Goal: Transaction & Acquisition: Book appointment/travel/reservation

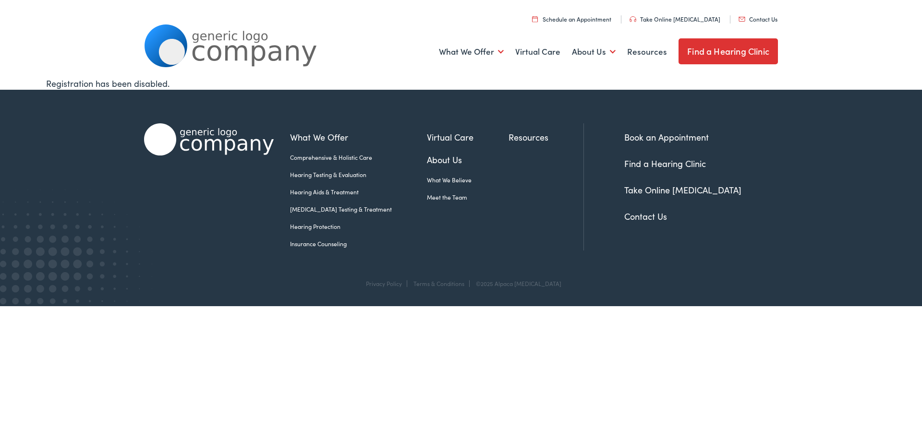
click at [646, 138] on link "Book an Appointment" at bounding box center [666, 137] width 85 height 12
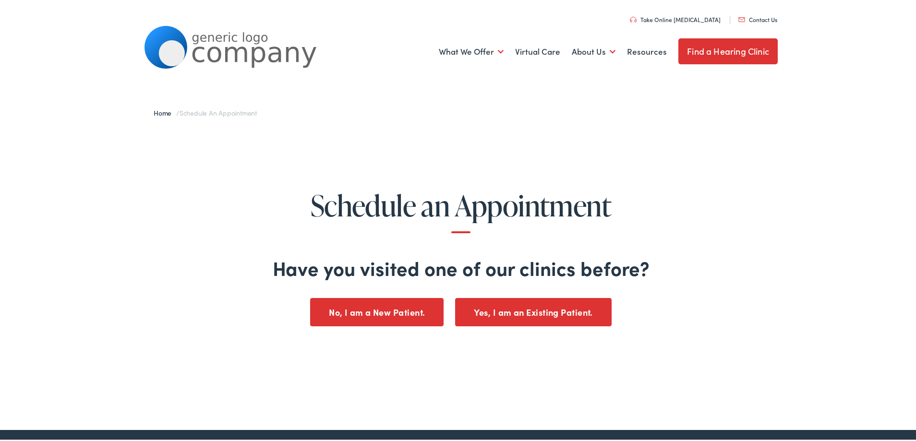
click at [488, 308] on button "Yes, I am an Existing Patient." at bounding box center [533, 311] width 157 height 28
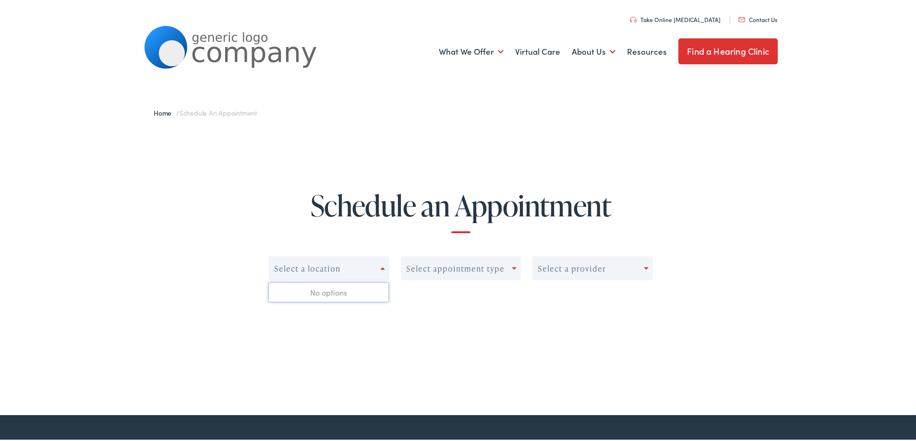
click at [370, 265] on div "Select a location" at bounding box center [324, 266] width 111 height 13
click at [447, 335] on div "Schedule an Appointment 0 results available. Use Up and Down to choose options,…" at bounding box center [461, 246] width 922 height 240
click at [558, 268] on div "Select a provider" at bounding box center [572, 267] width 68 height 9
click at [512, 268] on span at bounding box center [514, 267] width 5 height 2
click at [465, 318] on div "Schedule an Appointment Select a location Select appointment type Select a prov…" at bounding box center [461, 246] width 922 height 240
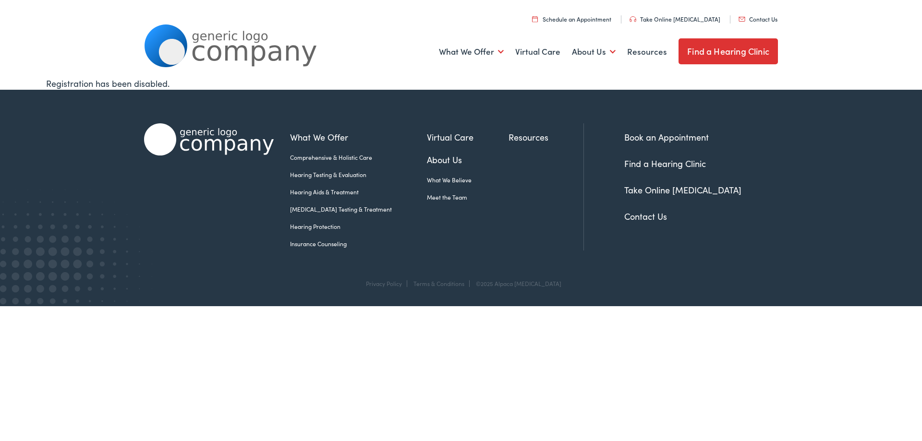
click at [636, 215] on link "Contact Us" at bounding box center [645, 216] width 43 height 12
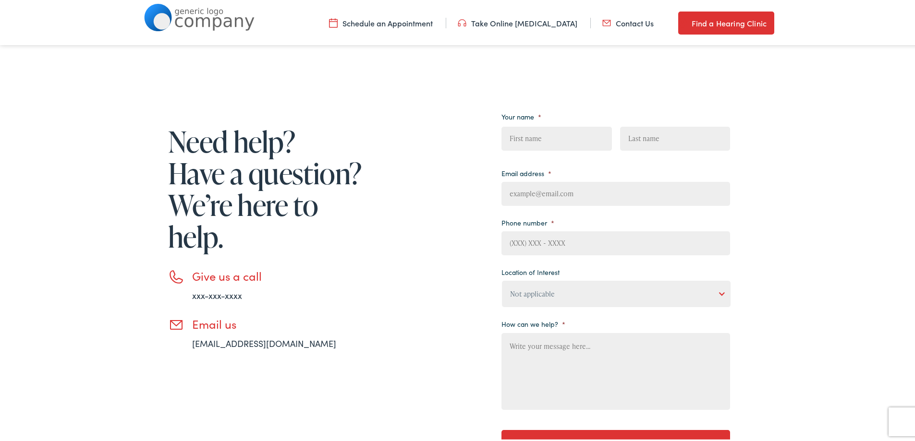
scroll to position [240, 0]
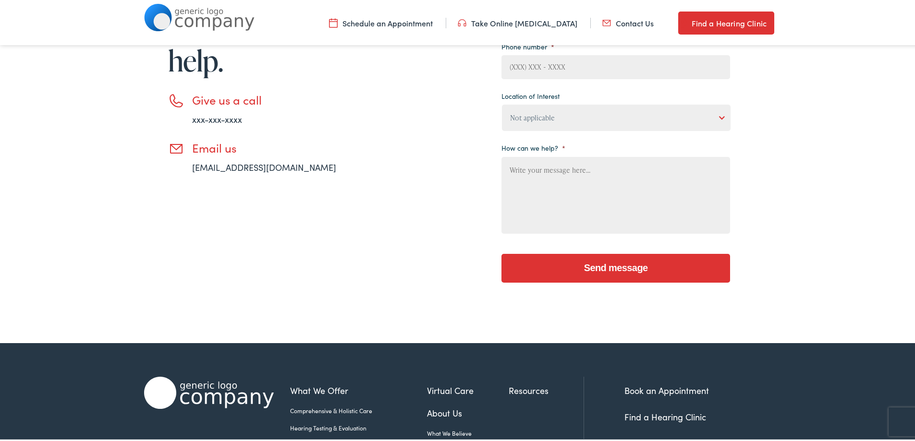
click at [223, 115] on link "xxx-xxx-xxxx" at bounding box center [217, 117] width 50 height 12
click at [240, 109] on li "Give us a call xxx-xxx-xxxx" at bounding box center [266, 107] width 197 height 33
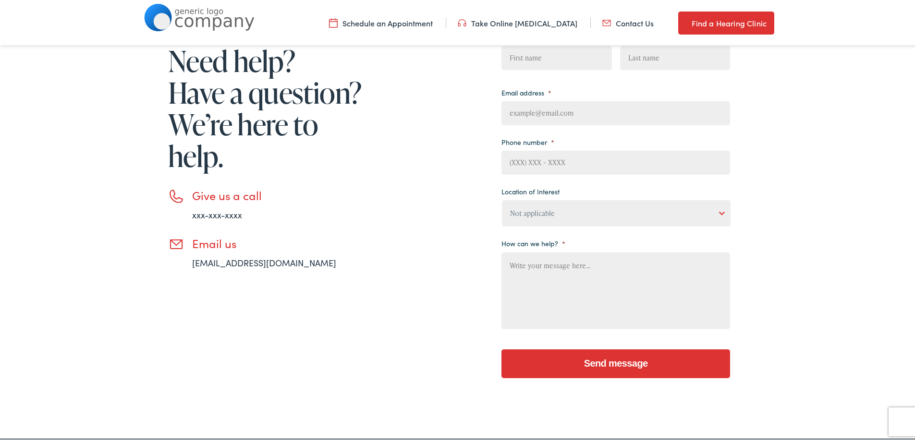
scroll to position [144, 0]
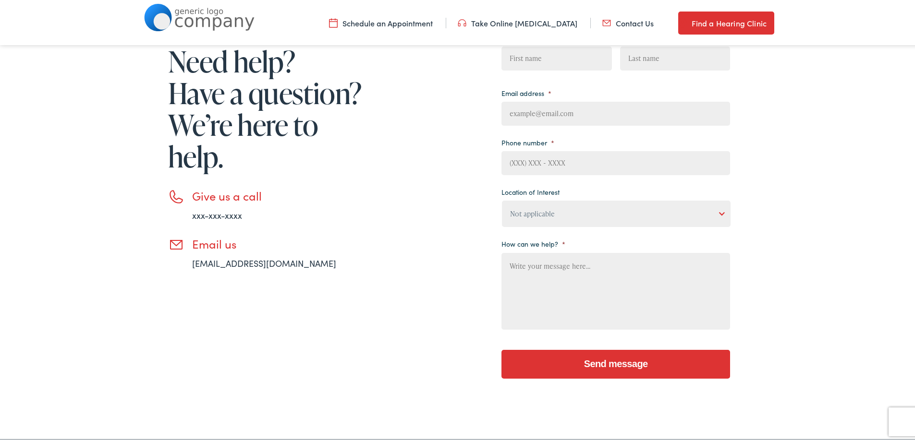
click at [409, 20] on link "Schedule an Appointment" at bounding box center [381, 21] width 104 height 11
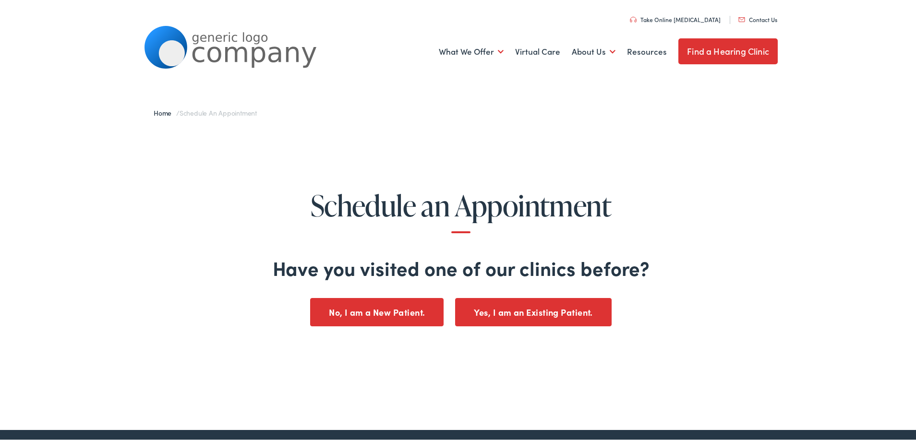
click at [415, 311] on button "No, I am a New Patient." at bounding box center [376, 311] width 133 height 28
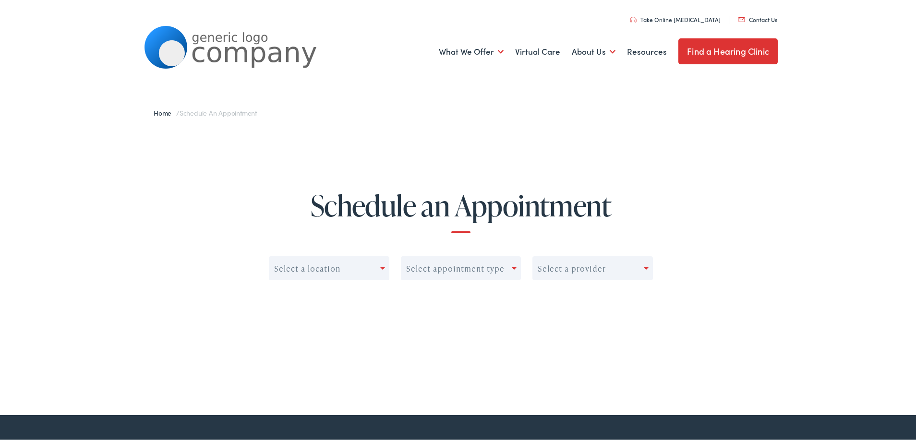
click at [576, 273] on div "Select a provider" at bounding box center [588, 266] width 111 height 13
click at [500, 274] on div "Select appointment type" at bounding box center [461, 267] width 121 height 24
click at [374, 276] on div "Select a location" at bounding box center [329, 267] width 121 height 24
click at [228, 57] on img at bounding box center [230, 45] width 173 height 43
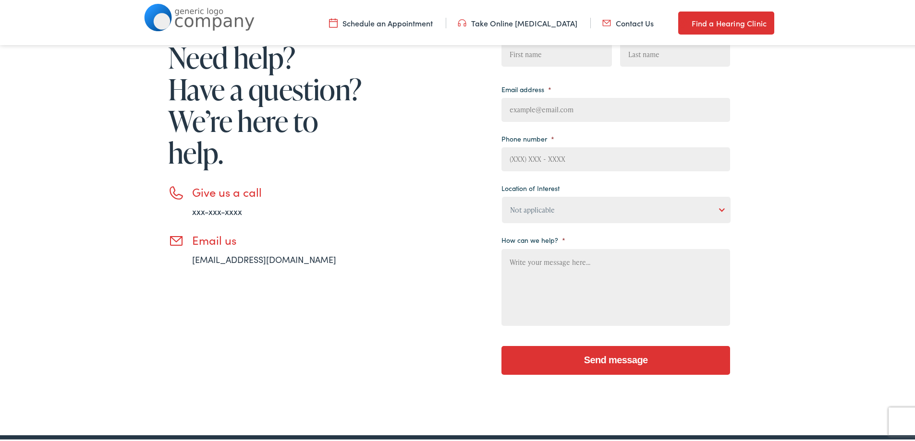
scroll to position [144, 0]
